Goal: Use online tool/utility: Utilize a website feature to perform a specific function

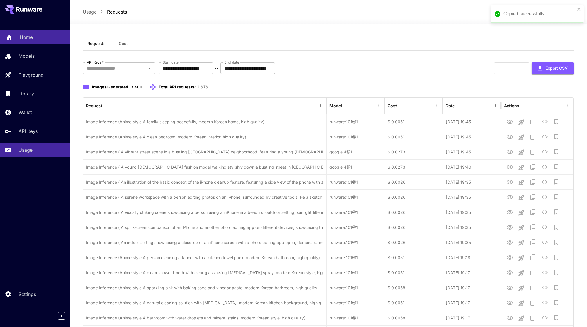
click at [26, 37] on p "Home" at bounding box center [26, 37] width 13 height 7
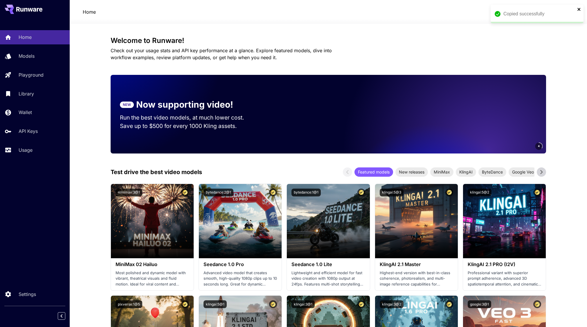
click at [580, 10] on icon "close" at bounding box center [579, 9] width 4 height 5
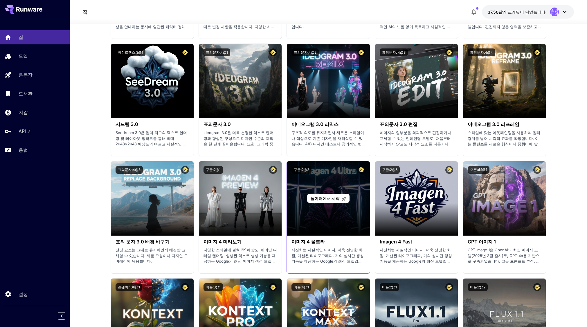
scroll to position [696, 0]
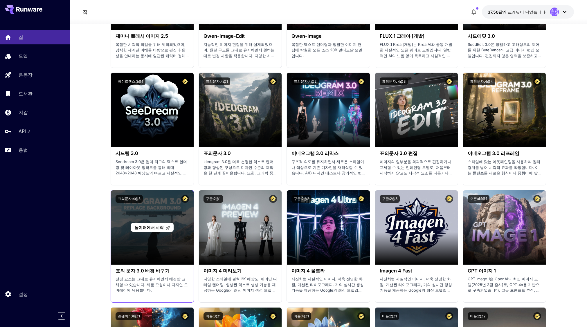
click at [159, 226] on font "놀이터에서 시작" at bounding box center [148, 227] width 29 height 5
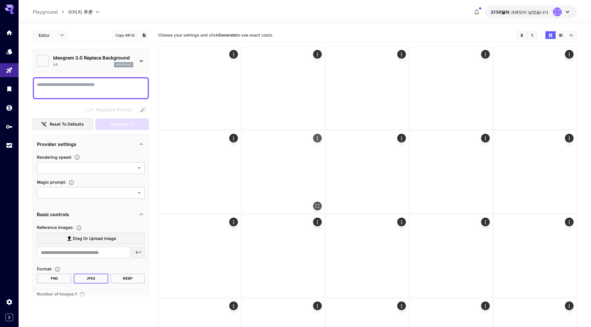
type input "*******"
type input "****"
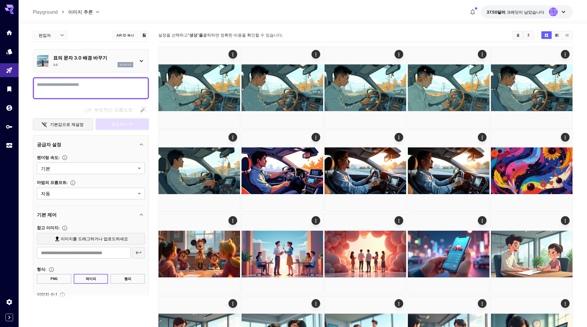
click at [99, 64] on div "3.0 표의문자3" at bounding box center [93, 64] width 80 height 5
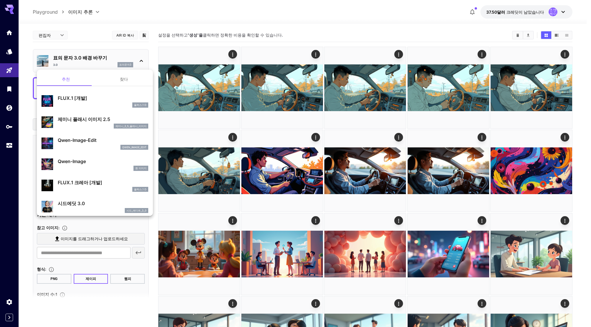
click at [99, 64] on div at bounding box center [295, 163] width 591 height 327
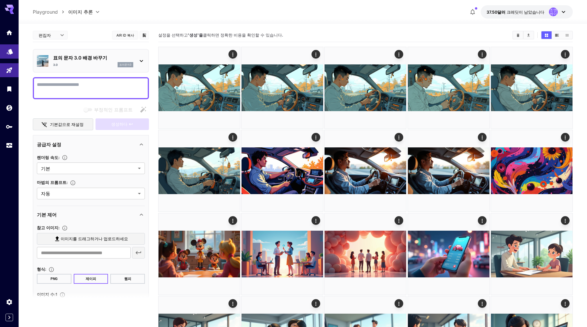
click at [8, 51] on icon "모델" at bounding box center [9, 49] width 7 height 7
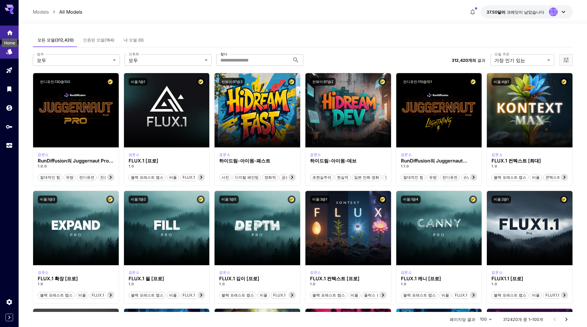
click at [11, 29] on icon "집" at bounding box center [9, 31] width 7 height 7
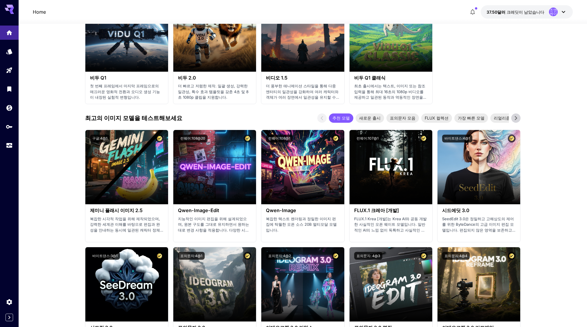
scroll to position [522, 0]
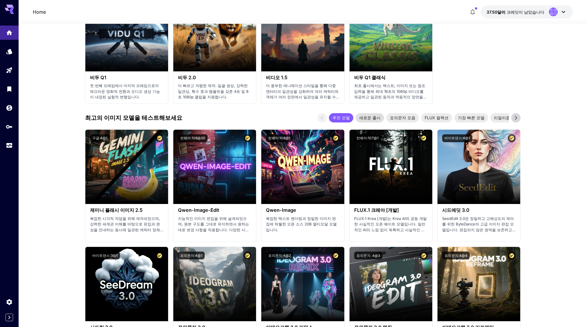
click at [362, 119] on font "새로운 출시" at bounding box center [369, 117] width 21 height 5
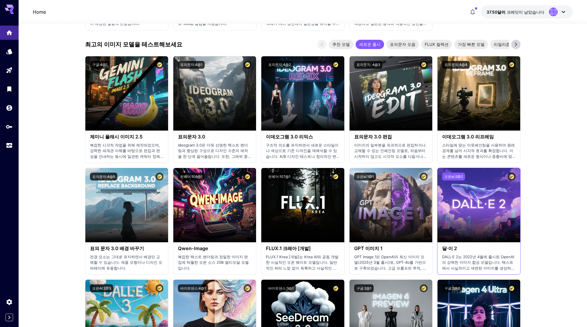
scroll to position [609, 0]
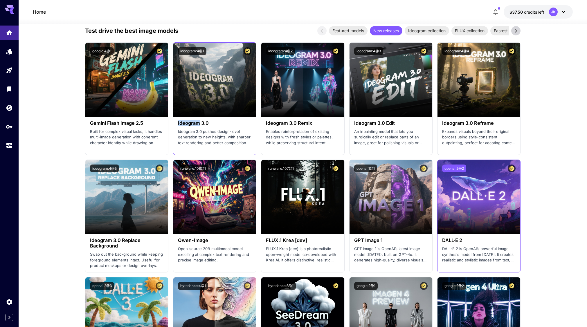
drag, startPoint x: 175, startPoint y: 123, endPoint x: 199, endPoint y: 125, distance: 24.7
click at [199, 125] on section "Launch in Playground ideogram:4@1 Ideogram 3.0 Ideogram 3.0 pushes design-level…" at bounding box center [214, 98] width 83 height 113
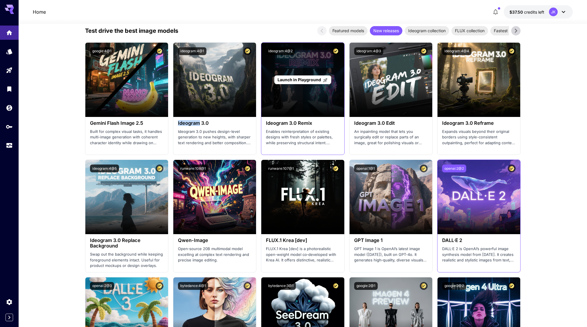
copy h3 "Ideogram"
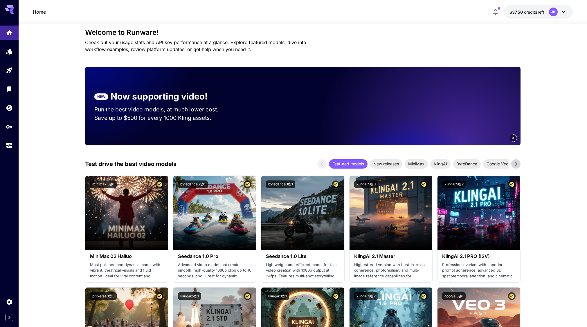
scroll to position [0, 0]
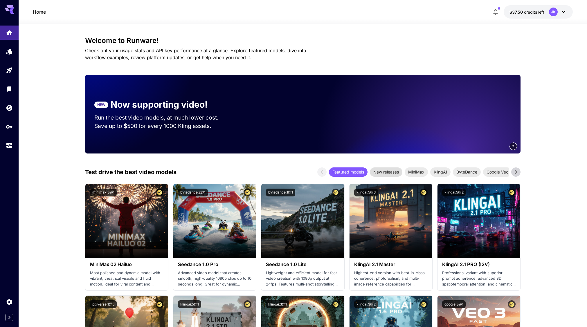
click at [379, 172] on span "New releases" at bounding box center [386, 172] width 32 height 6
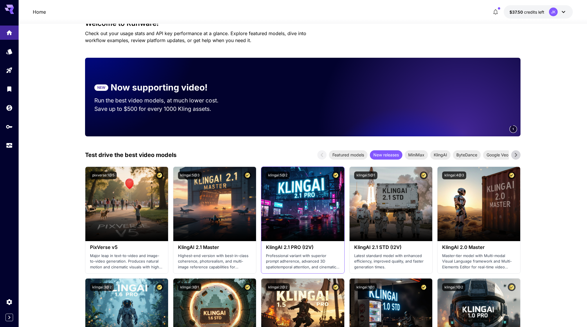
scroll to position [116, 0]
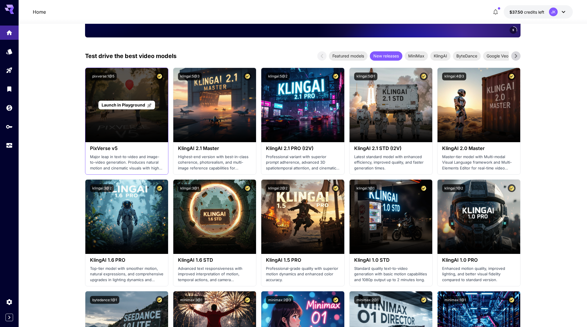
click at [128, 107] on span "Launch in Playground" at bounding box center [124, 104] width 44 height 5
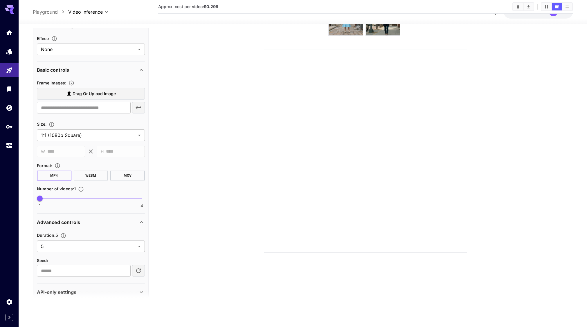
scroll to position [129, 0]
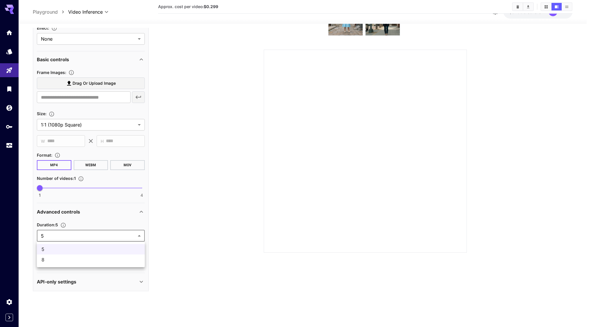
click at [97, 233] on body "**********" at bounding box center [295, 140] width 591 height 373
click at [103, 236] on div at bounding box center [295, 163] width 591 height 327
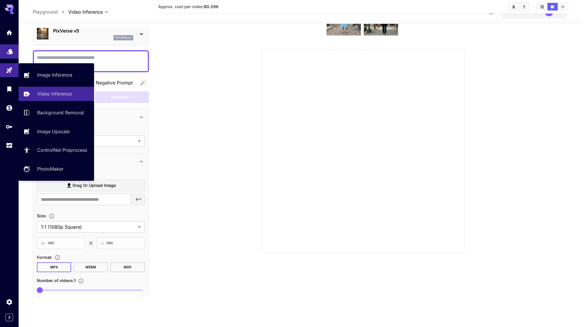
scroll to position [29, 0]
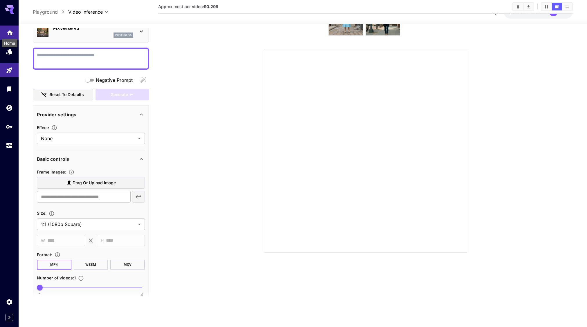
click at [8, 34] on icon "Home" at bounding box center [9, 31] width 7 height 7
